Goal: Task Accomplishment & Management: Manage account settings

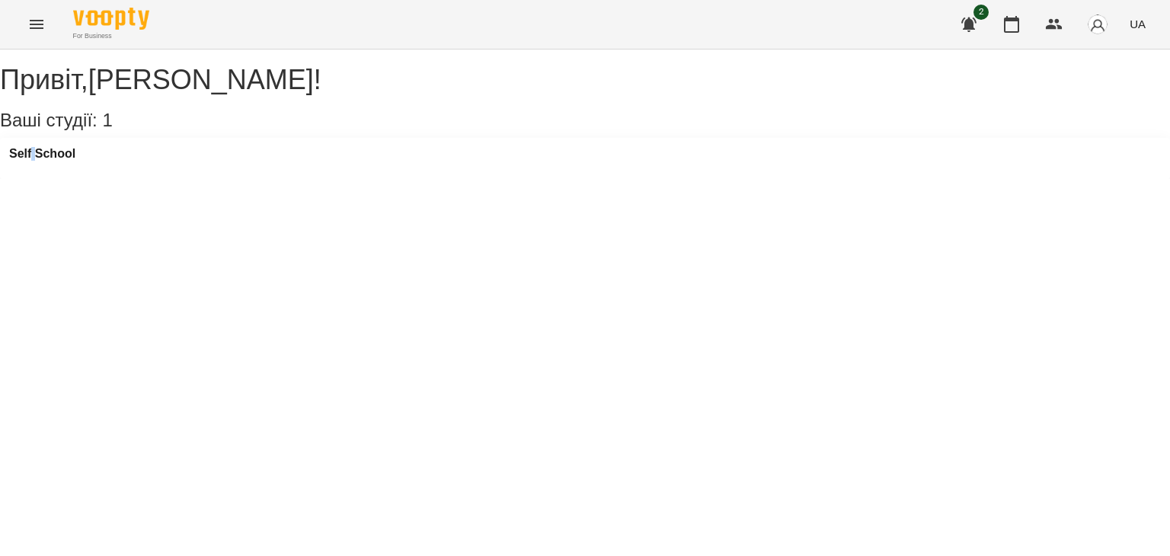
drag, startPoint x: 47, startPoint y: 196, endPoint x: 49, endPoint y: 181, distance: 15.3
click at [49, 179] on div "Self School" at bounding box center [585, 158] width 1170 height 41
click at [49, 170] on div "Self School" at bounding box center [42, 158] width 66 height 23
click at [53, 161] on h3 "Self School" at bounding box center [42, 154] width 66 height 14
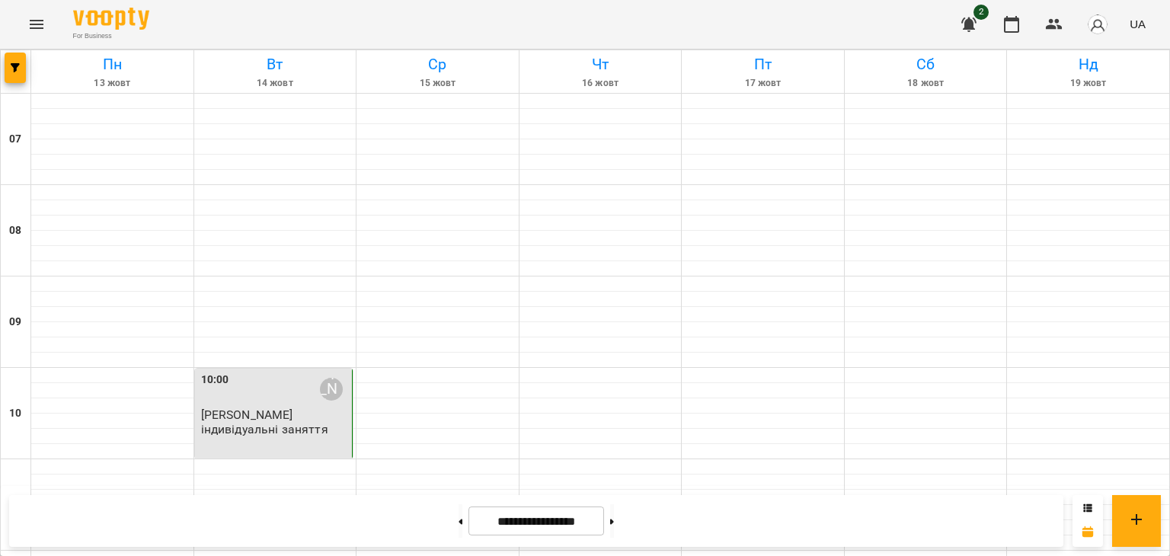
scroll to position [848, 0]
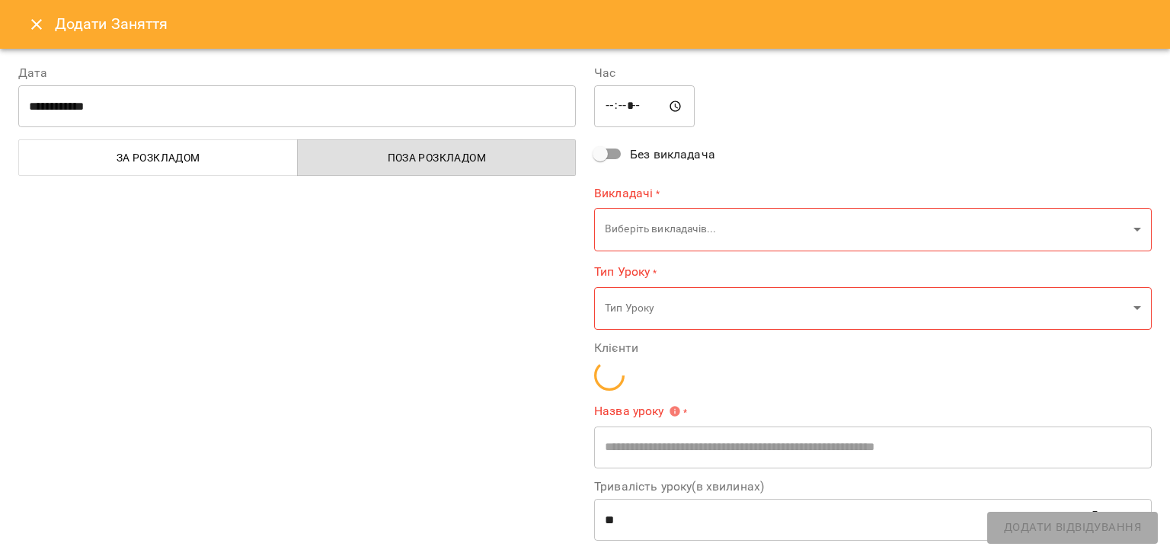
type input "**********"
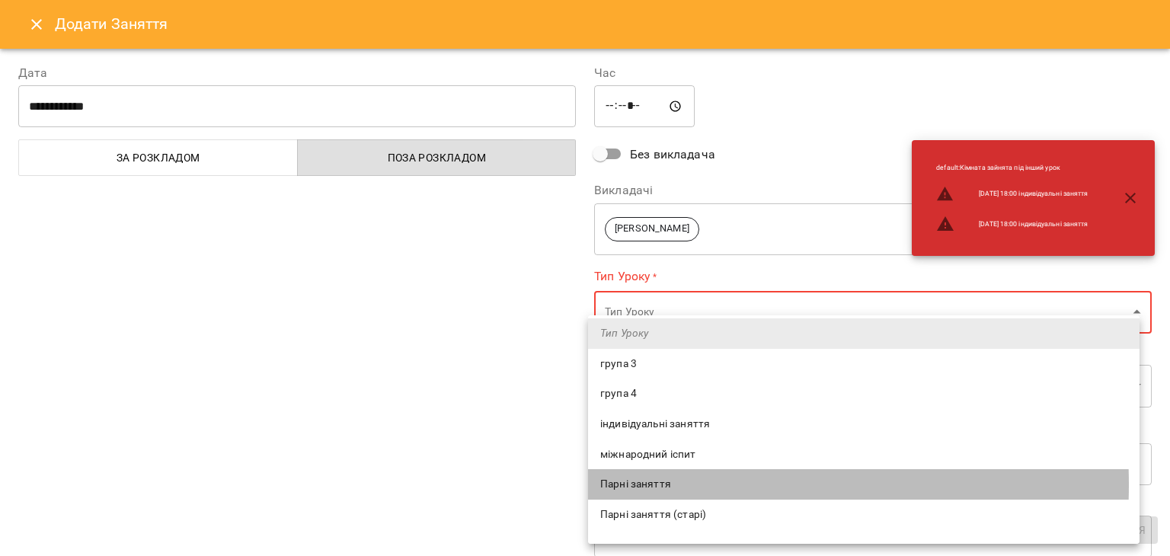
click at [646, 484] on span "Парні заняття" at bounding box center [863, 484] width 527 height 15
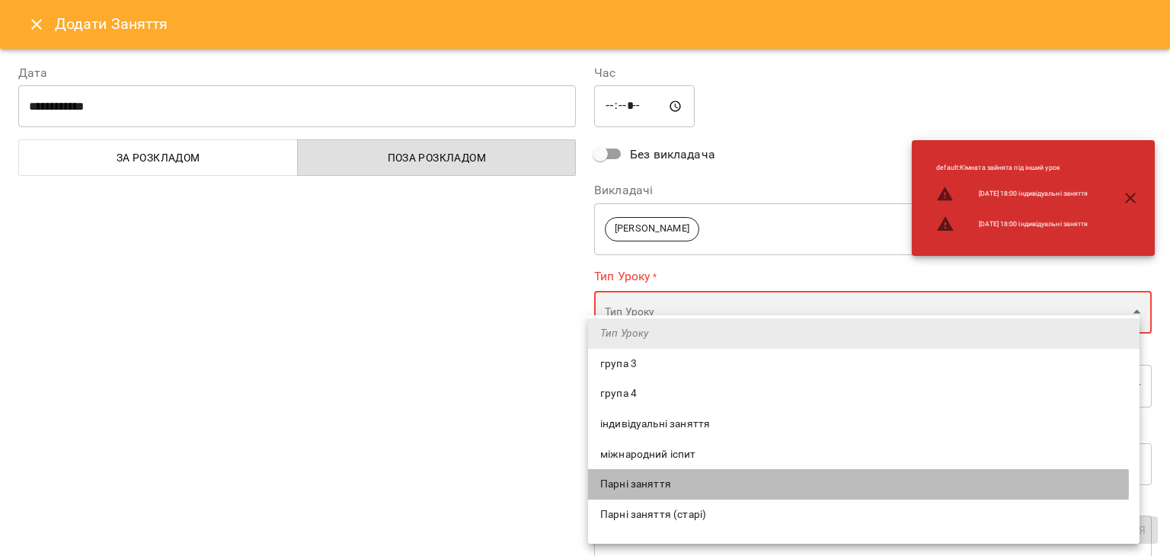
type input "**********"
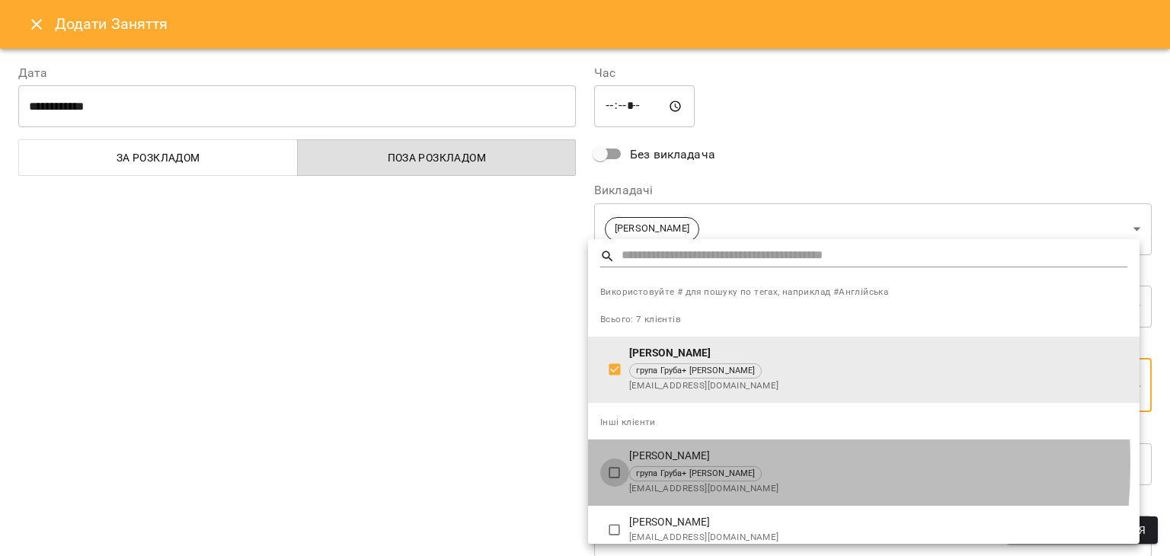
type input "**********"
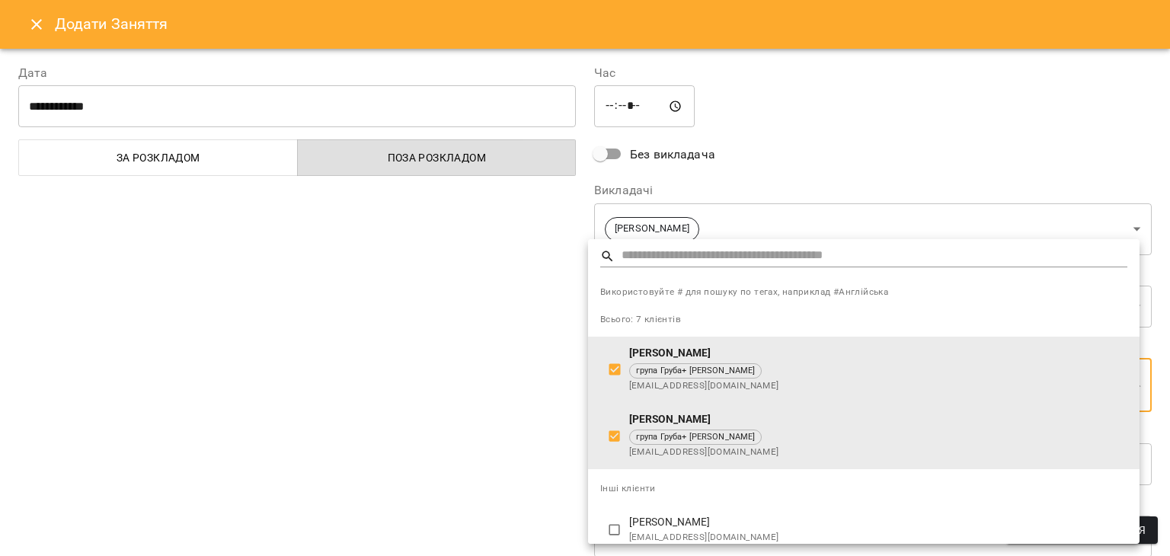
click at [474, 476] on div at bounding box center [585, 278] width 1170 height 556
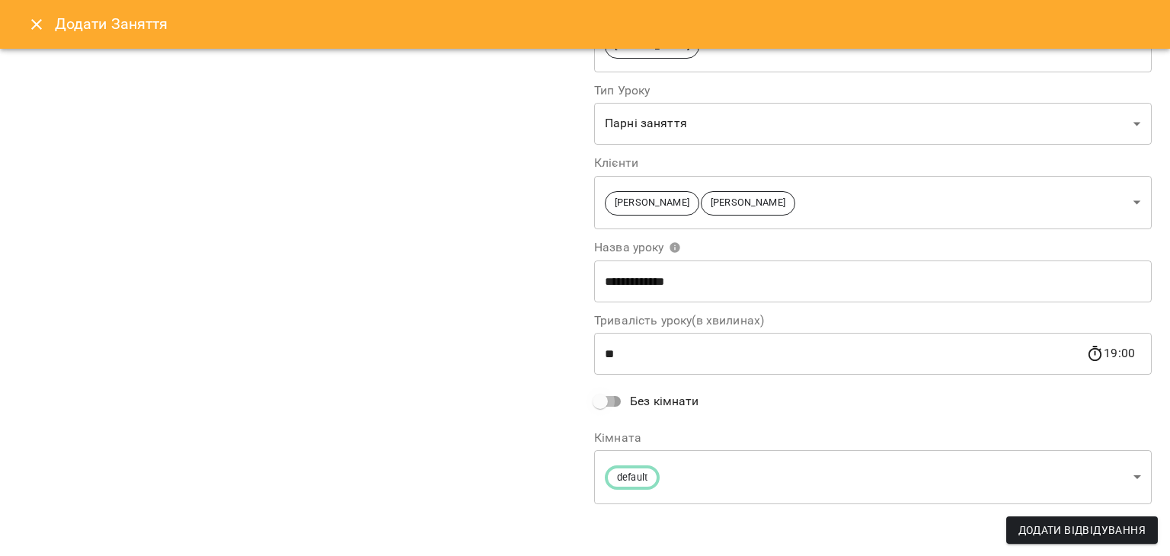
scroll to position [86, 0]
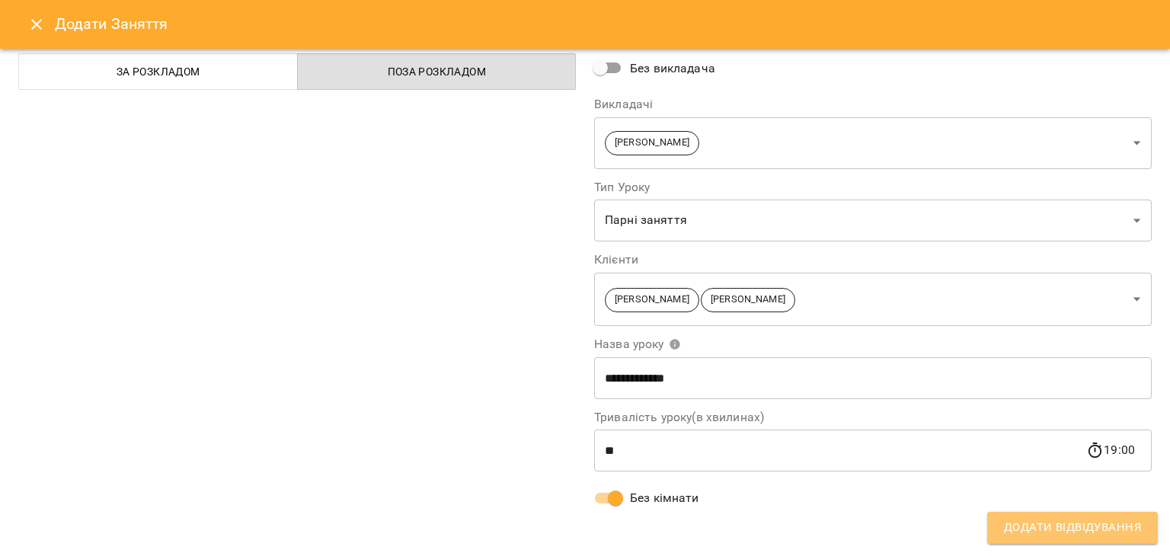
click at [1018, 524] on span "Додати Відвідування" at bounding box center [1072, 528] width 137 height 20
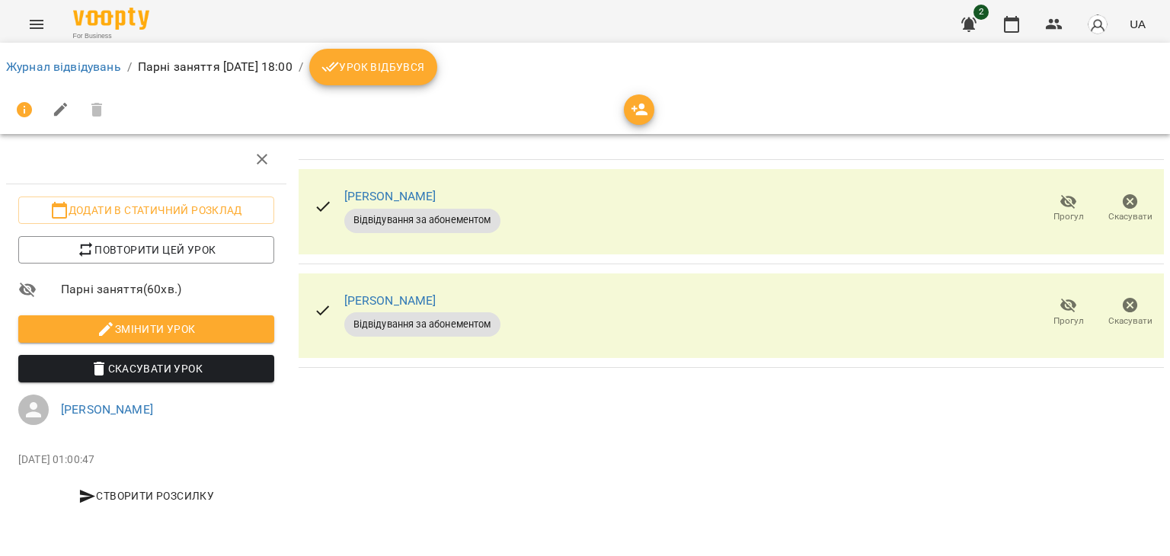
click at [420, 76] on button "Урок відбувся" at bounding box center [373, 67] width 128 height 37
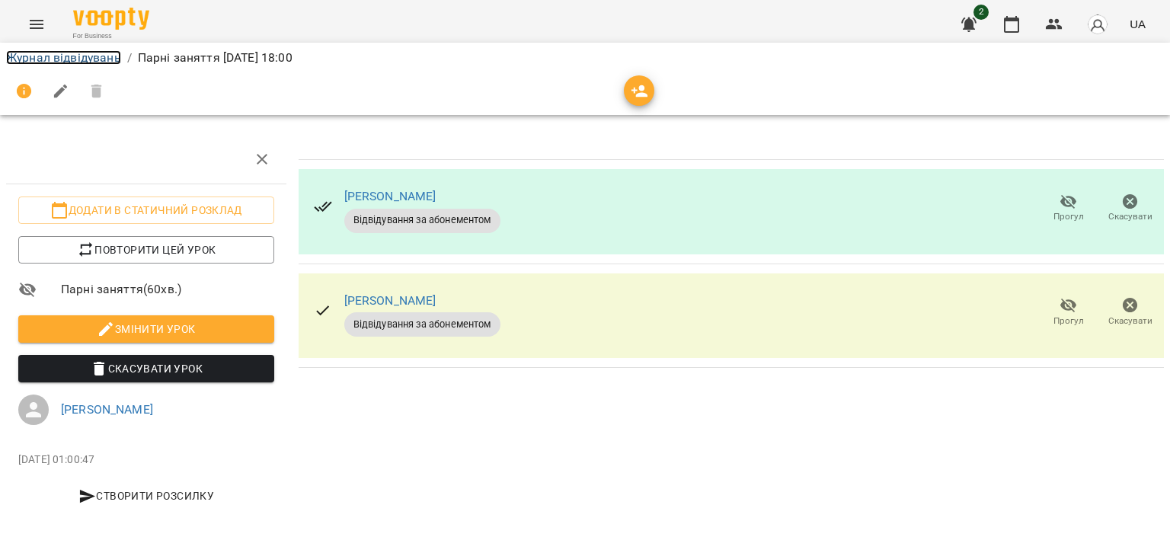
click at [92, 59] on link "Журнал відвідувань" at bounding box center [63, 57] width 115 height 14
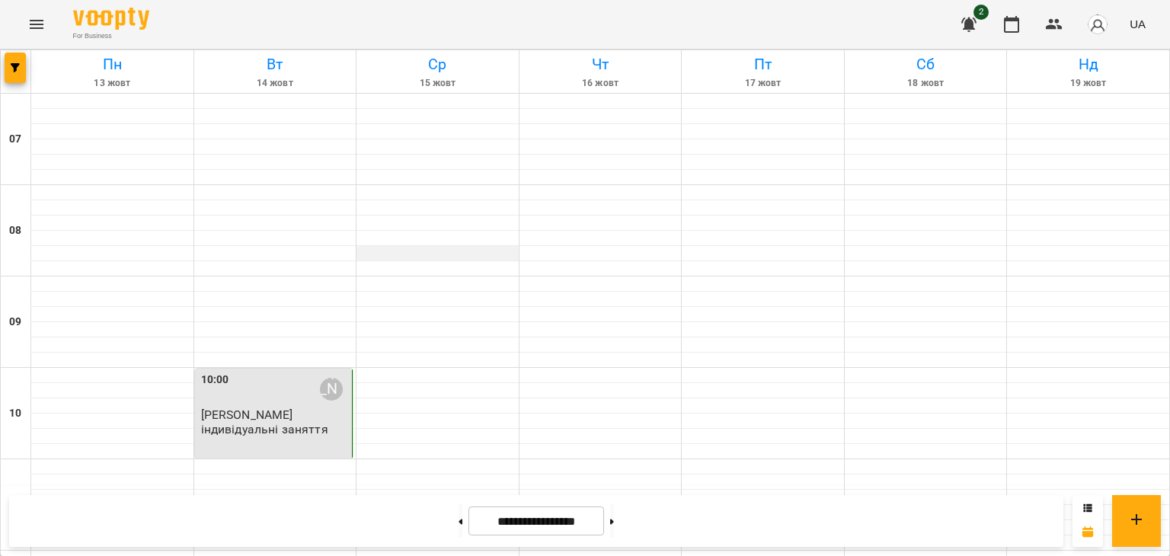
scroll to position [799, 0]
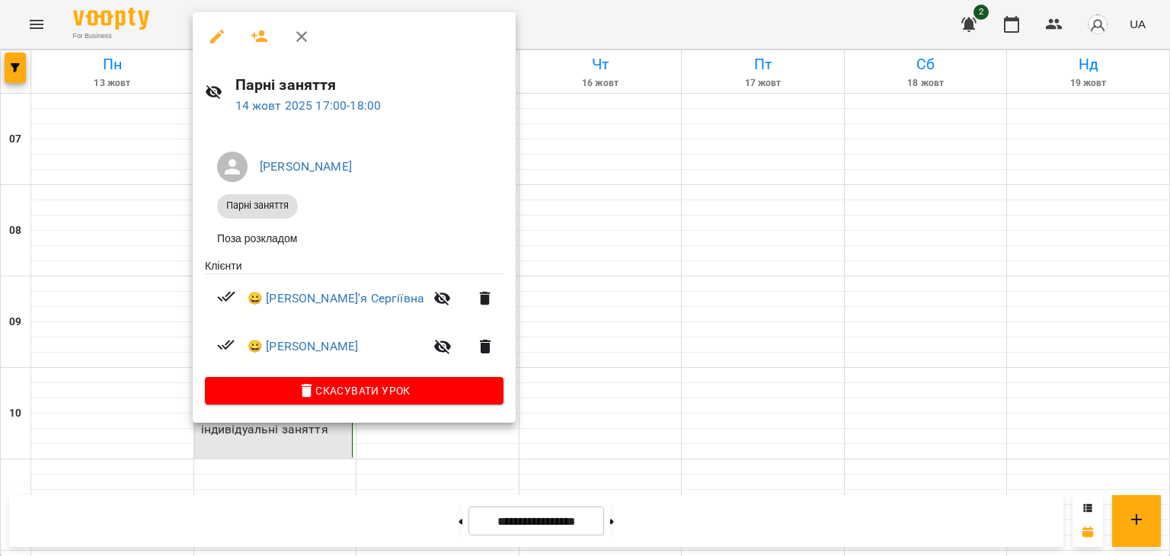
click at [117, 297] on div at bounding box center [585, 278] width 1170 height 556
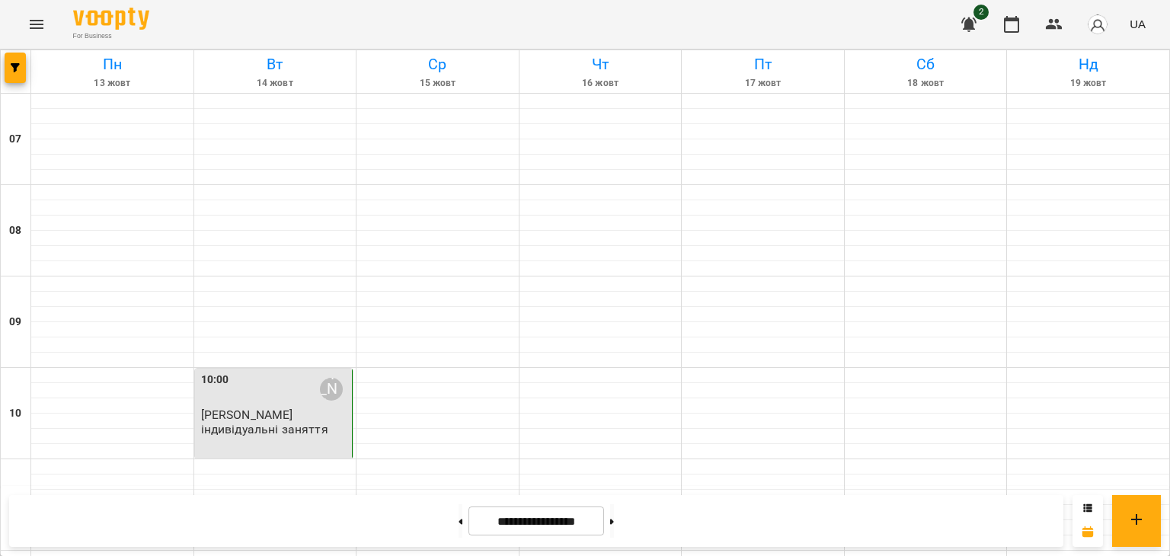
scroll to position [801, 0]
click at [459, 520] on button at bounding box center [461, 521] width 4 height 34
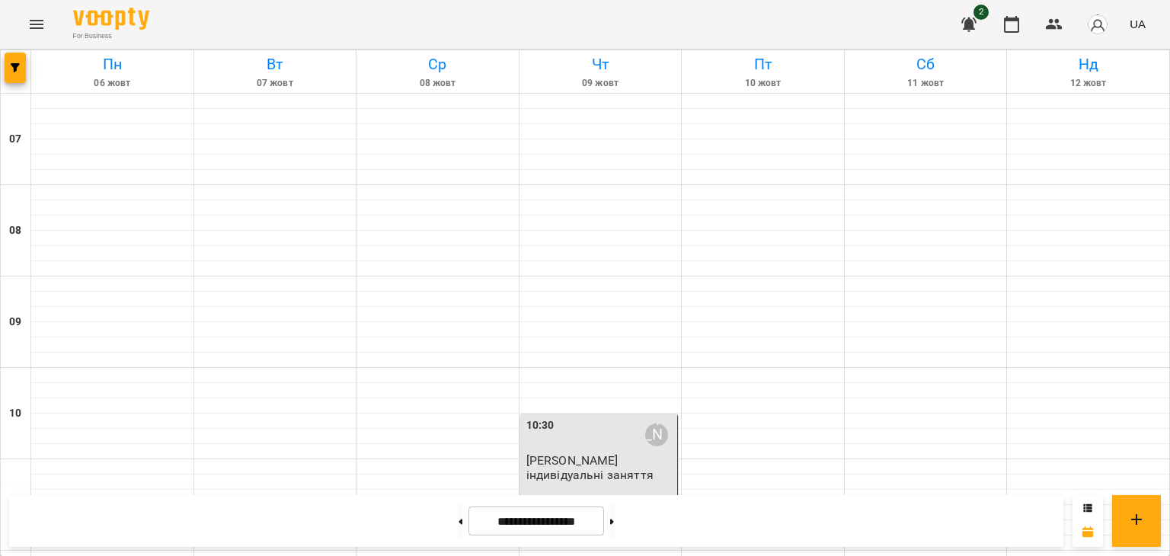
scroll to position [1069, 0]
click at [459, 532] on button at bounding box center [461, 521] width 4 height 34
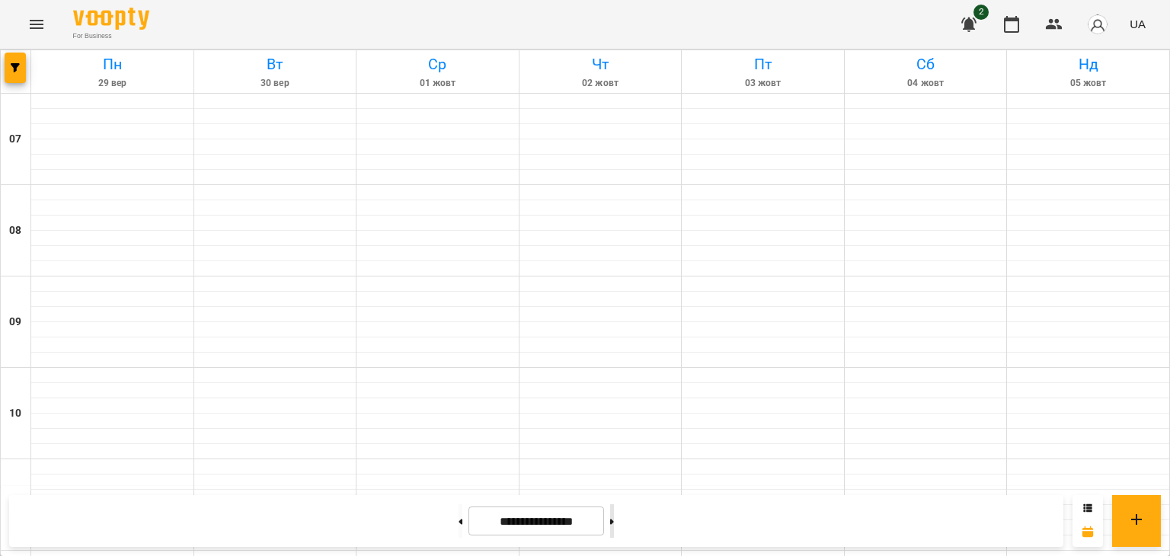
click at [614, 519] on button at bounding box center [612, 521] width 4 height 34
type input "**********"
